Goal: Task Accomplishment & Management: Manage account settings

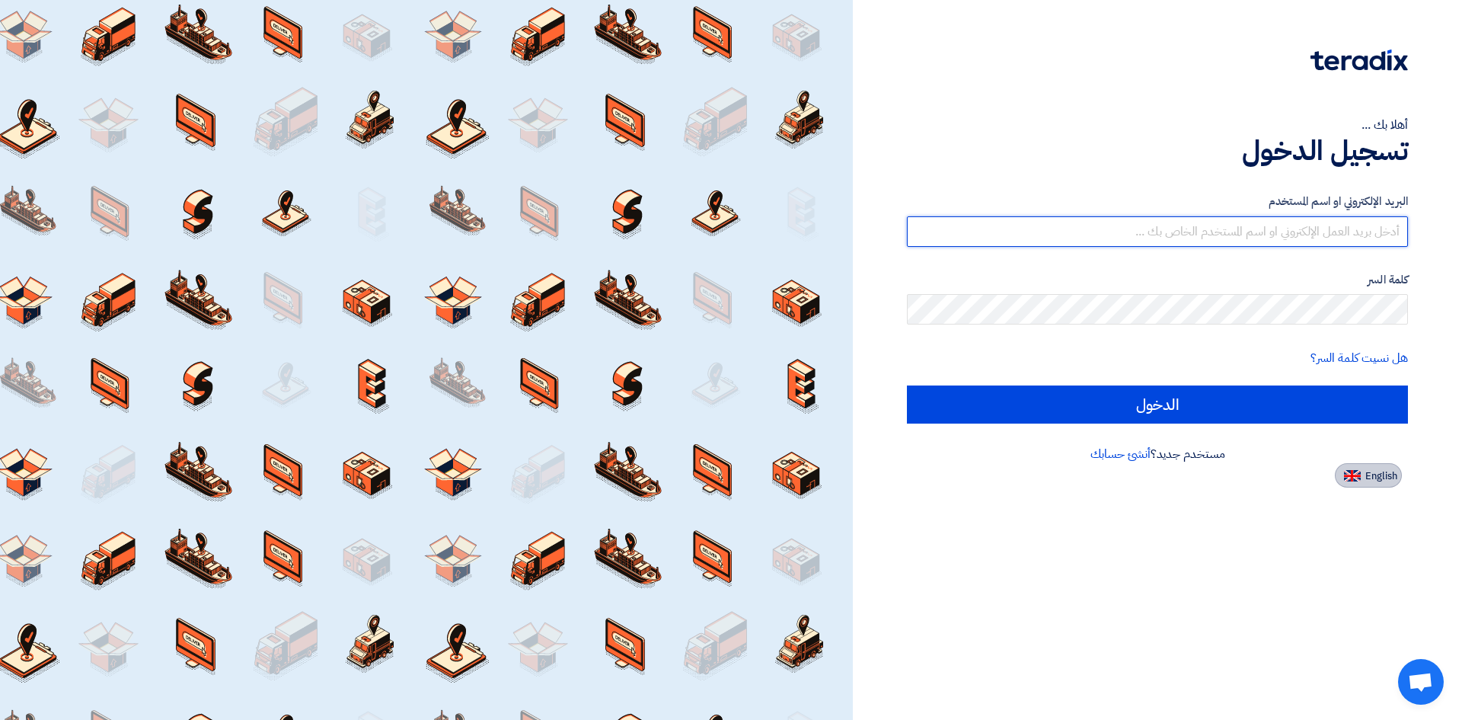
type input "[EMAIL_ADDRESS][DOMAIN_NAME]"
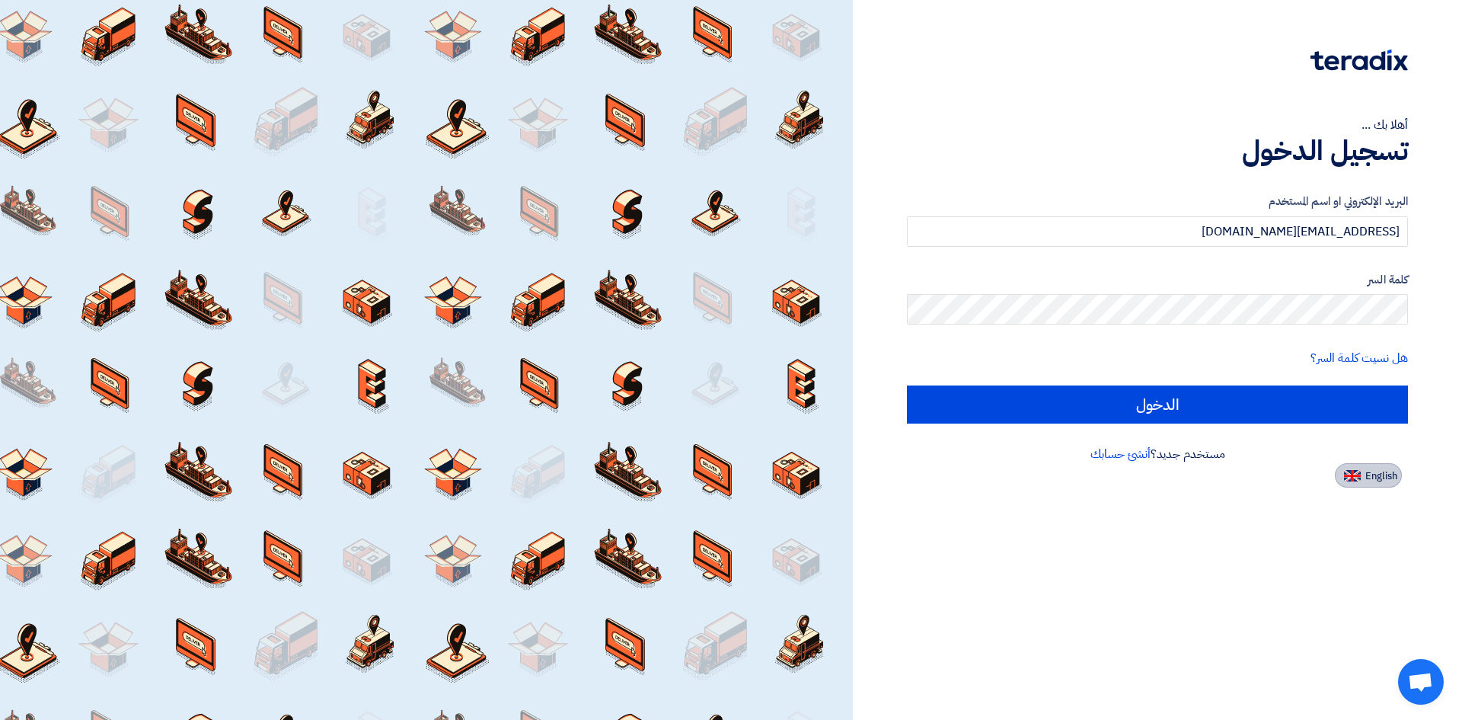
click at [1363, 468] on button "English" at bounding box center [1368, 475] width 67 height 24
type input "Sign in"
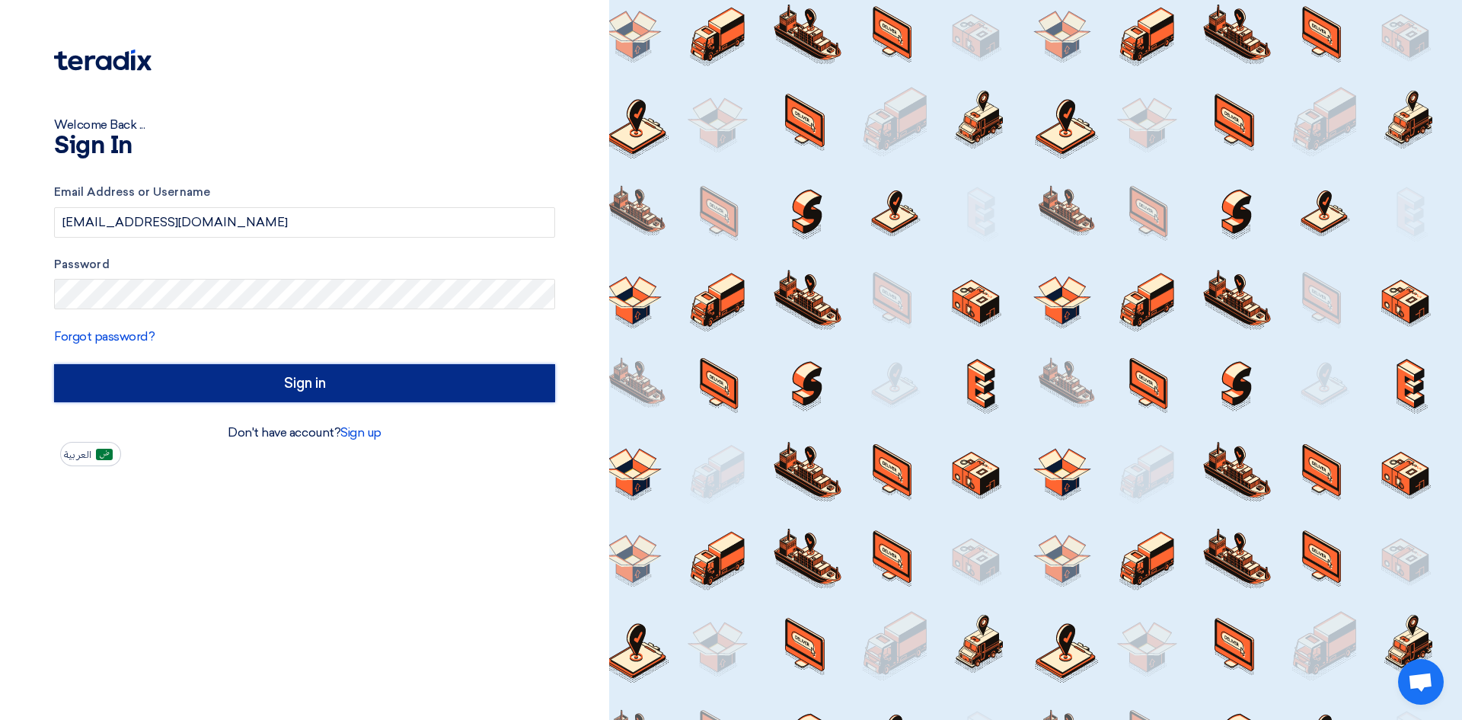
click at [390, 383] on input "Sign in" at bounding box center [304, 383] width 501 height 38
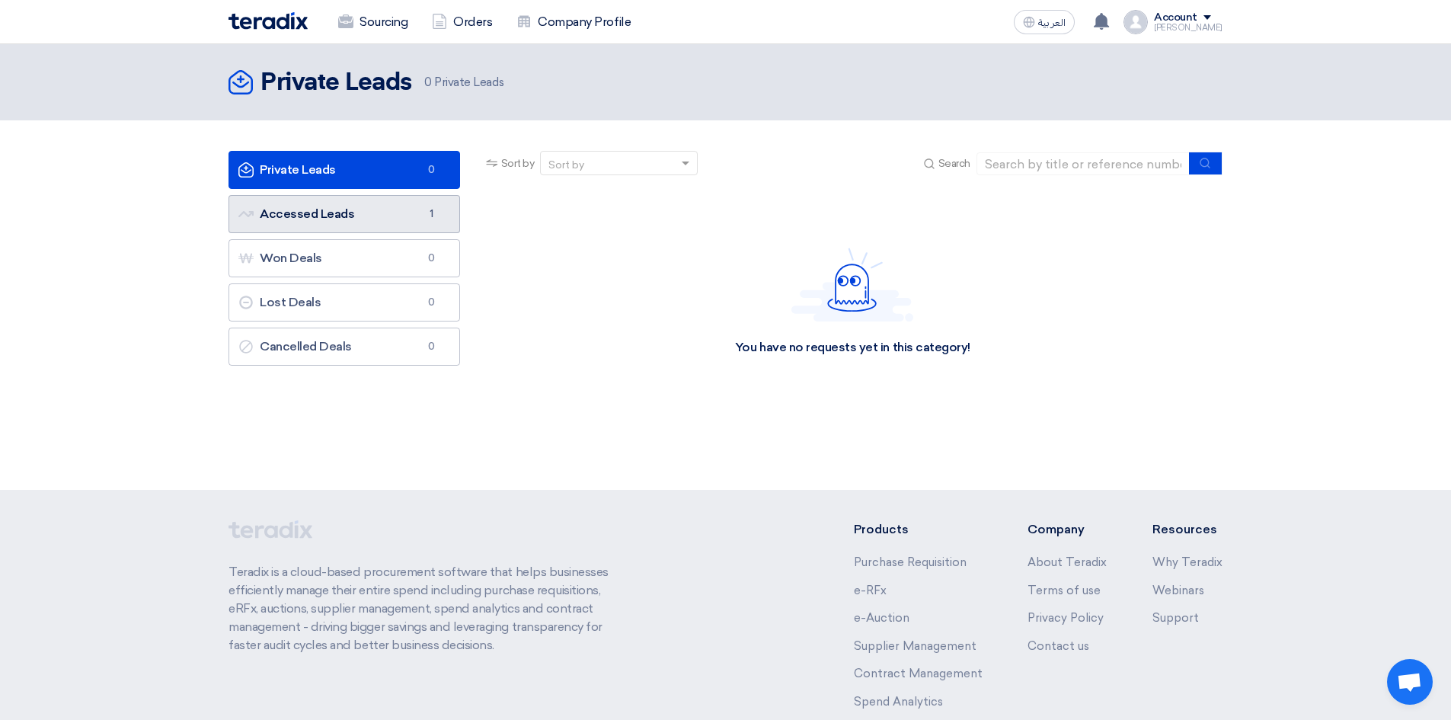
click at [398, 220] on link "Accessed Leads Accessed Leads 1" at bounding box center [344, 214] width 232 height 38
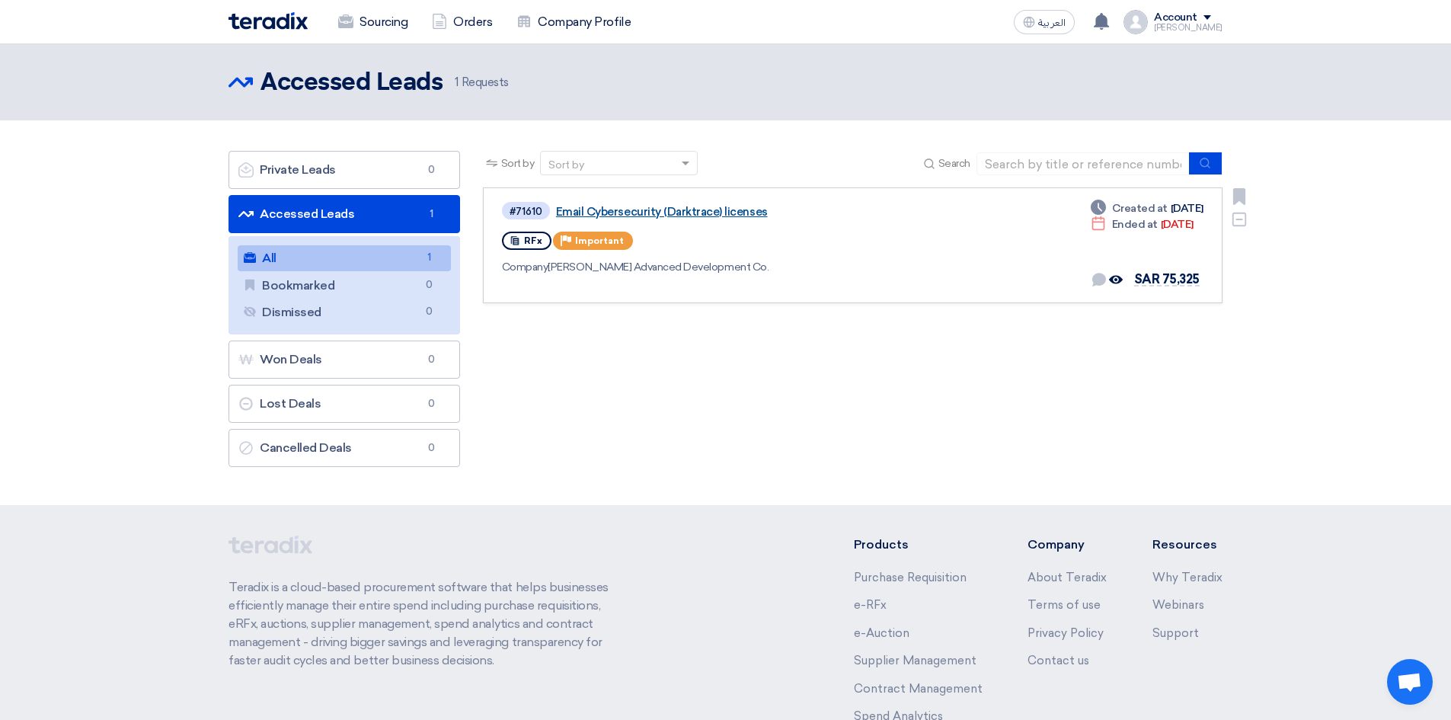
click at [614, 216] on link "Email Cybersecurity (Darktrace) licenses" at bounding box center [746, 212] width 381 height 14
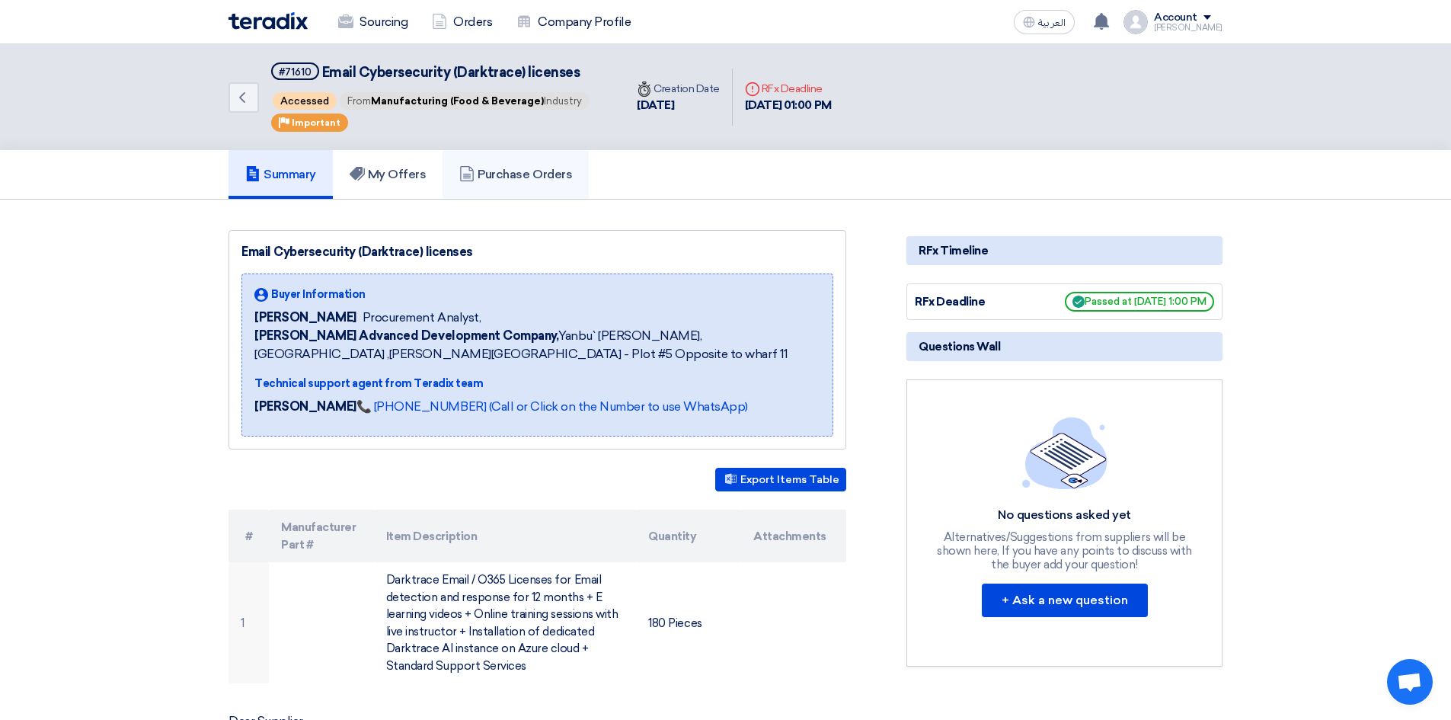
click at [542, 168] on h5 "Purchase Orders" at bounding box center [515, 174] width 113 height 15
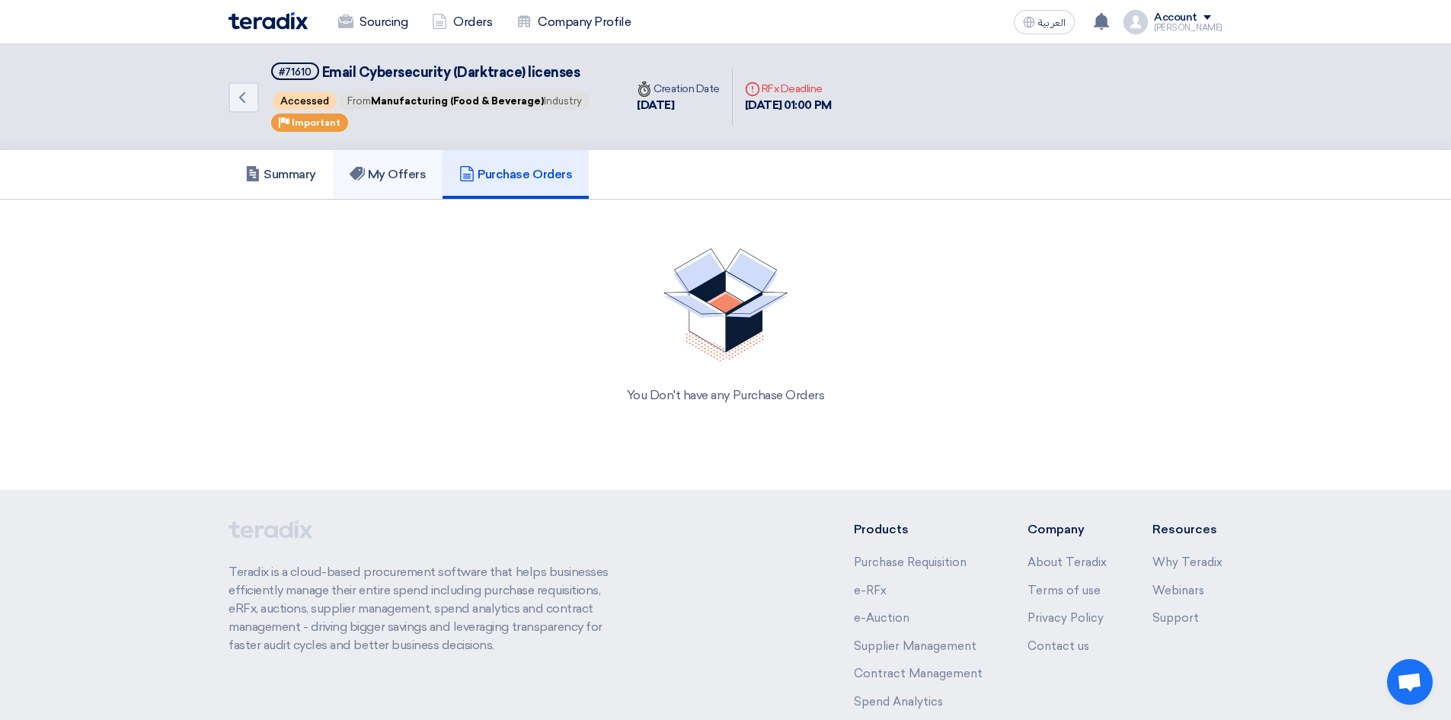
click at [406, 175] on h5 "My Offers" at bounding box center [388, 174] width 77 height 15
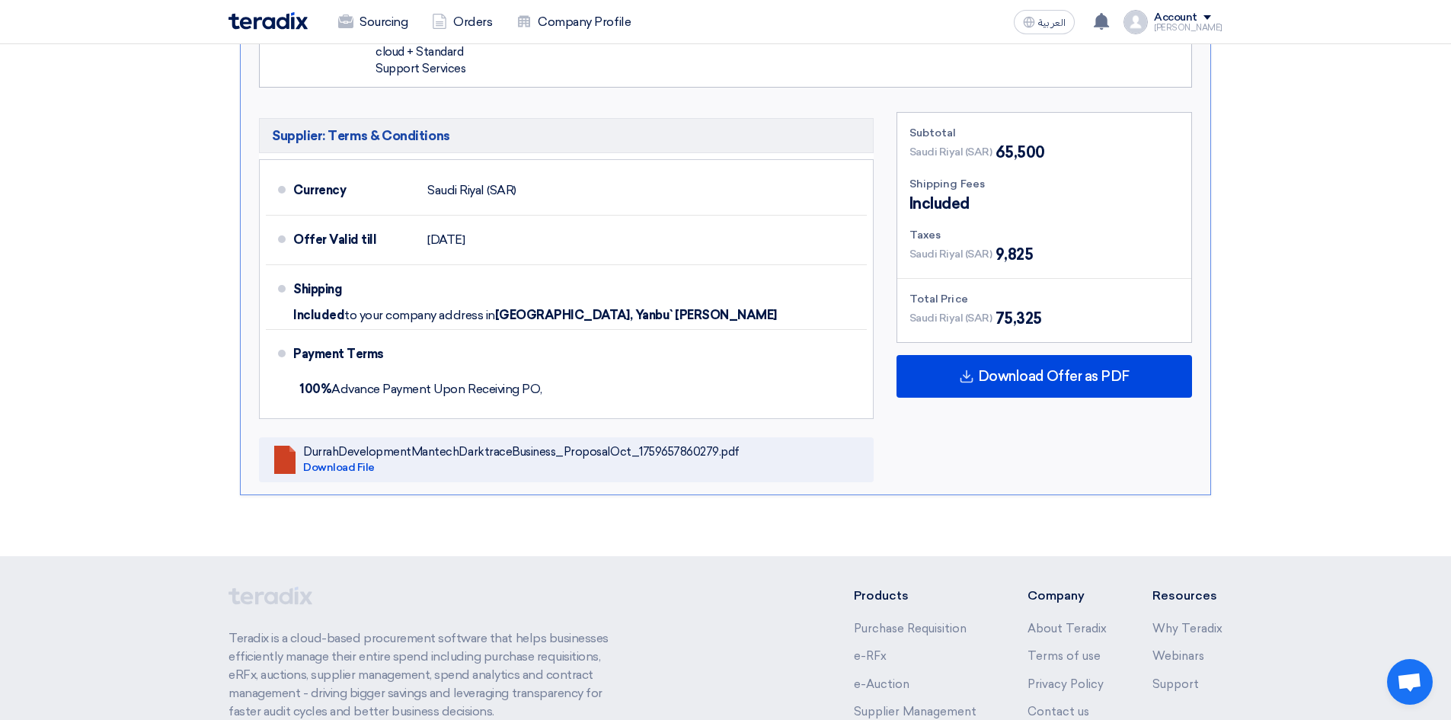
scroll to position [609, 0]
